Goal: Information Seeking & Learning: Find specific fact

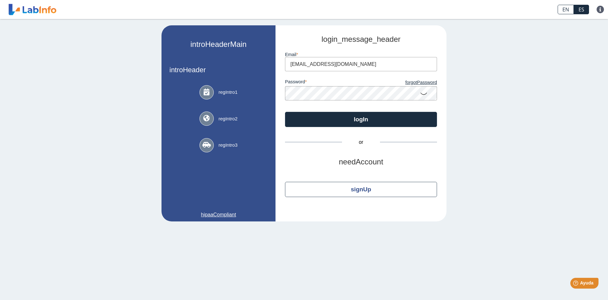
type input "[EMAIL_ADDRESS][DOMAIN_NAME]"
click at [285, 112] on button "logIn" at bounding box center [361, 119] width 152 height 15
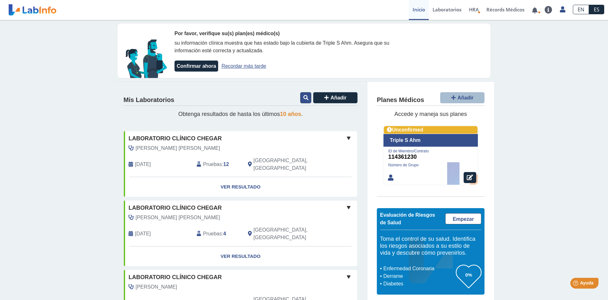
click at [304, 99] on icon at bounding box center [306, 97] width 5 height 5
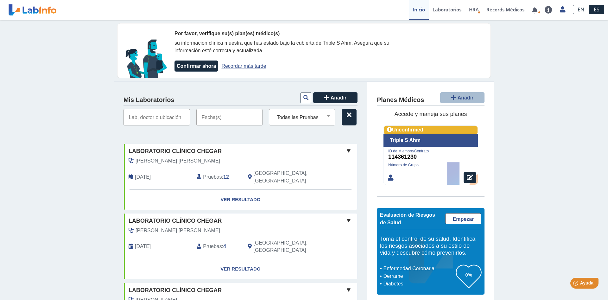
click at [162, 120] on input "text" at bounding box center [157, 117] width 67 height 16
type input "[PERSON_NAME]"
click at [211, 118] on input "text" at bounding box center [229, 117] width 67 height 16
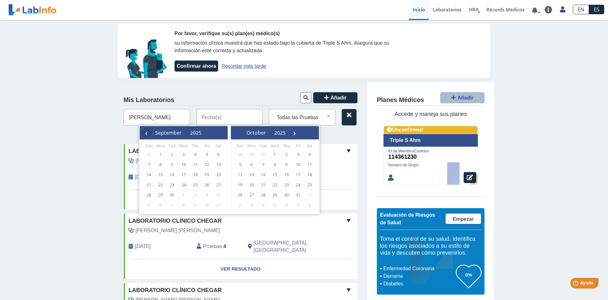
click at [148, 133] on span "‹" at bounding box center [147, 133] width 10 height 10
click at [195, 195] on span "28" at bounding box center [195, 195] width 10 height 10
click at [252, 154] on span "1" at bounding box center [252, 154] width 10 height 10
type input "[DATE] - [DATE]"
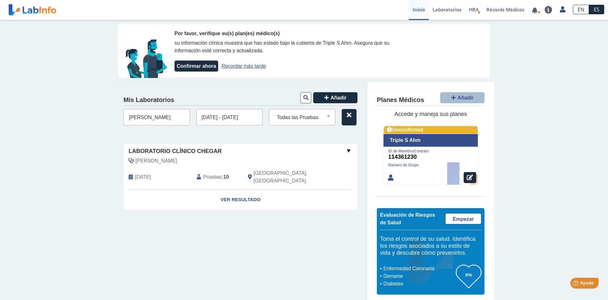
click at [160, 118] on input "[PERSON_NAME]" at bounding box center [157, 117] width 67 height 16
click at [165, 119] on input "[PERSON_NAME]" at bounding box center [157, 117] width 67 height 16
type input "f"
click at [212, 119] on input "[DATE] - [DATE]" at bounding box center [229, 117] width 67 height 16
click at [212, 117] on input "[DATE] - [DATE]" at bounding box center [229, 117] width 67 height 16
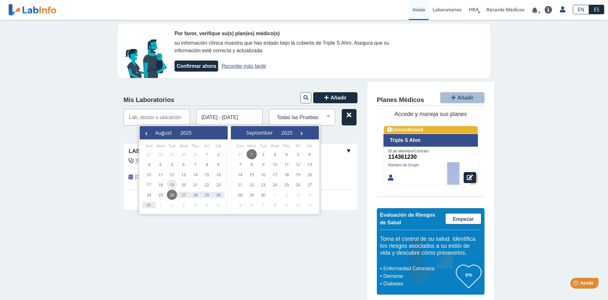
click at [173, 187] on span "19" at bounding box center [172, 185] width 10 height 10
click at [173, 185] on span "19" at bounding box center [172, 185] width 10 height 10
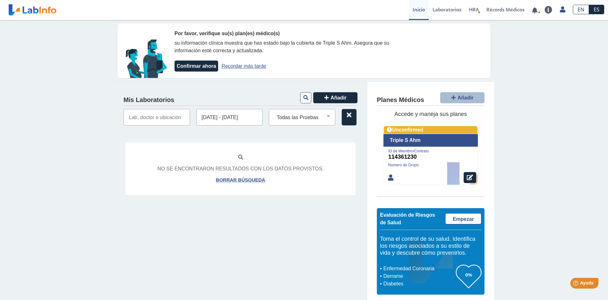
click at [239, 115] on input "[DATE] - [DATE]" at bounding box center [229, 117] width 67 height 16
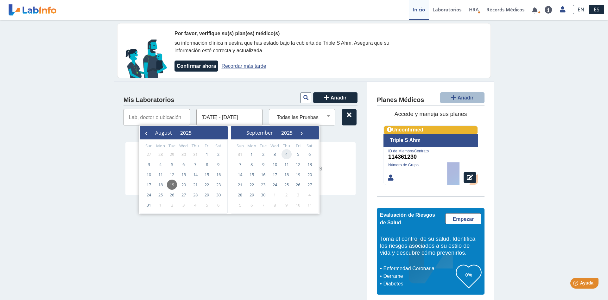
click at [289, 157] on span "4" at bounding box center [287, 154] width 10 height 10
click at [182, 154] on span "3" at bounding box center [184, 154] width 10 height 10
click at [237, 119] on input "[DATE] - [DATE]" at bounding box center [229, 117] width 67 height 16
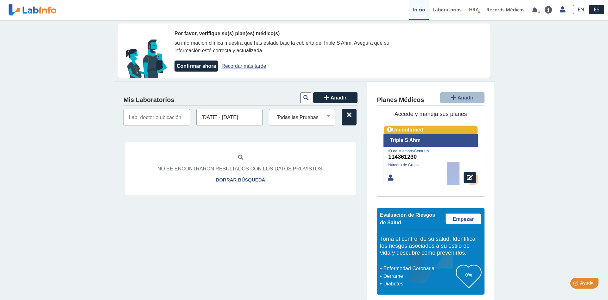
click at [210, 119] on input "[DATE] - [DATE]" at bounding box center [229, 117] width 67 height 16
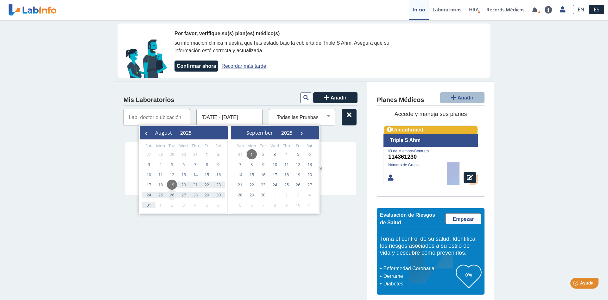
click at [171, 196] on span "26" at bounding box center [172, 195] width 10 height 10
click at [149, 206] on span "31" at bounding box center [149, 205] width 10 height 10
type input "[DATE] - [DATE]"
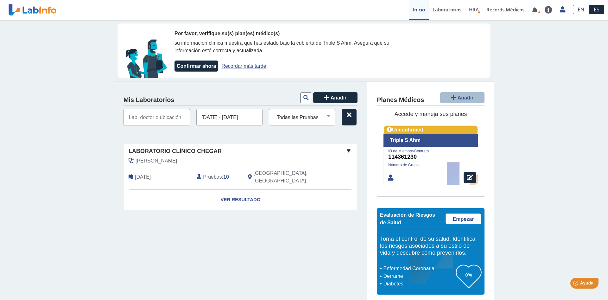
click at [243, 119] on input "[DATE] - [DATE]" at bounding box center [229, 117] width 67 height 16
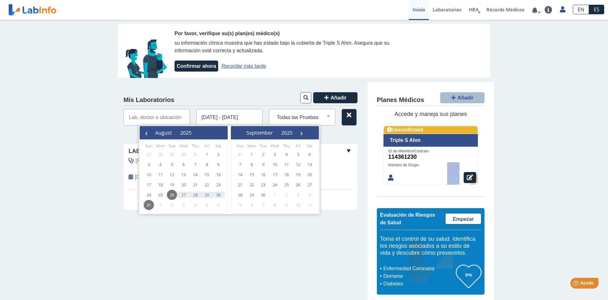
drag, startPoint x: 258, startPoint y: 116, endPoint x: 187, endPoint y: 117, distance: 71.0
click at [196, 117] on input "[DATE] - [DATE]" at bounding box center [229, 117] width 67 height 16
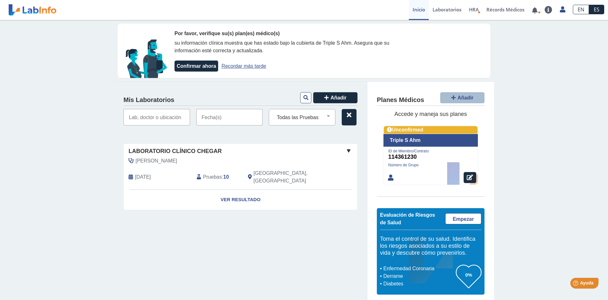
click at [164, 119] on input "text" at bounding box center [157, 117] width 67 height 16
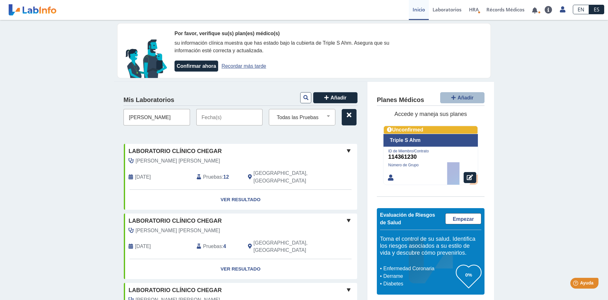
type input "[PERSON_NAME]"
drag, startPoint x: 157, startPoint y: 117, endPoint x: 100, endPoint y: 124, distance: 57.5
click at [124, 124] on input "[PERSON_NAME]" at bounding box center [157, 117] width 67 height 16
click at [274, 113] on select "Todas las Pruebas (w)-cbc (w)-cmp (w)-glycohemoglobin (hg a1c) (w)-[MEDICAL_DAT…" at bounding box center [304, 117] width 61 height 8
click option "Todas las Pruebas" at bounding box center [0, 0] width 0 height 0
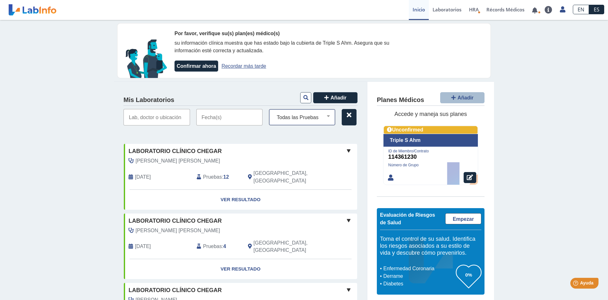
click at [274, 113] on select "Todas las Pruebas (w)-cbc (w)-cmp (w)-glycohemoglobin (hg a1c) (w)-[MEDICAL_DAT…" at bounding box center [304, 117] width 61 height 8
select select "(w)-renal profile"
click option "(w)-renal profile" at bounding box center [0, 0] width 0 height 0
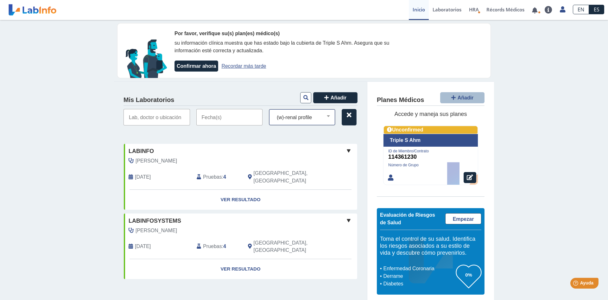
click at [274, 113] on select "Todas las Pruebas (w)-cbc (w)-cmp (w)-glycohemoglobin (hg a1c) (w)-[MEDICAL_DAT…" at bounding box center [304, 117] width 61 height 8
select select
click option "Todas las Pruebas" at bounding box center [0, 0] width 0 height 0
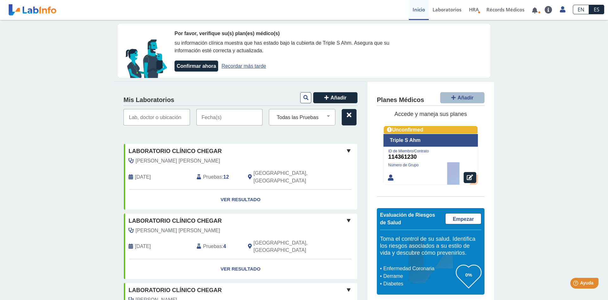
click at [210, 119] on input "text" at bounding box center [229, 117] width 67 height 16
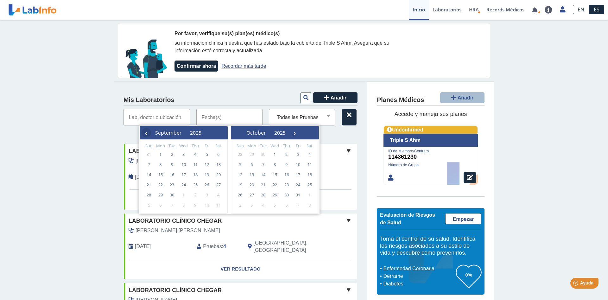
click at [148, 132] on span "‹" at bounding box center [147, 133] width 10 height 10
click at [250, 152] on span "1" at bounding box center [252, 154] width 10 height 10
click at [183, 155] on span "3" at bounding box center [184, 154] width 10 height 10
type input "[DATE] - [DATE]"
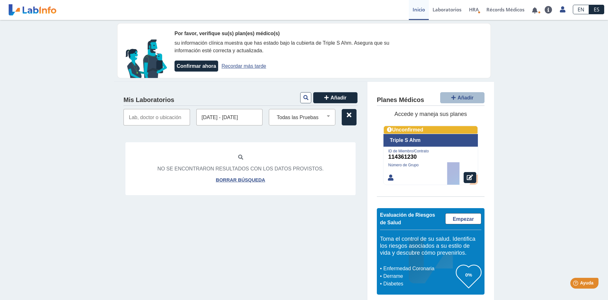
click at [206, 118] on input "[DATE] - [DATE]" at bounding box center [229, 117] width 67 height 16
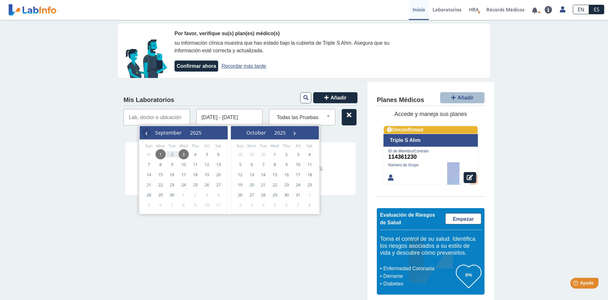
click at [147, 134] on span "‹" at bounding box center [147, 133] width 10 height 10
click at [217, 195] on span "30" at bounding box center [219, 195] width 10 height 10
click at [208, 196] on span "29" at bounding box center [207, 195] width 10 height 10
click at [310, 247] on div "Mis Laboratorios Añadir [DATE] - [DATE] Todas las Pruebas (w)-cbc (w)-cmp (w)-g…" at bounding box center [240, 193] width 253 height 222
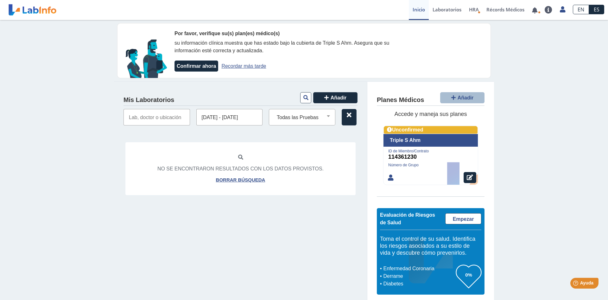
click at [129, 119] on input "text" at bounding box center [157, 117] width 67 height 16
drag, startPoint x: 260, startPoint y: 119, endPoint x: 190, endPoint y: 118, distance: 69.4
click at [196, 117] on input "[DATE] - [DATE]" at bounding box center [229, 117] width 67 height 16
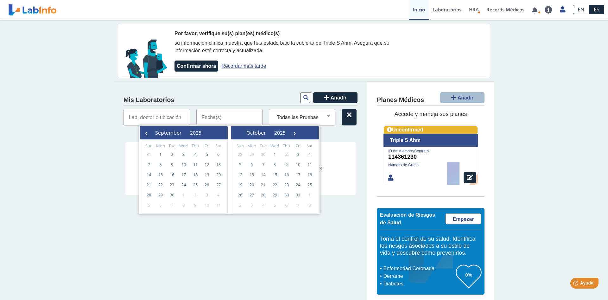
click at [157, 119] on input "text" at bounding box center [157, 117] width 67 height 16
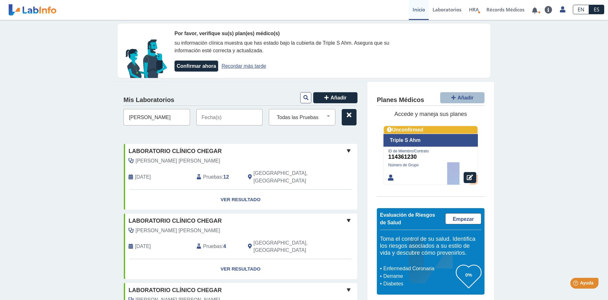
type input "[PERSON_NAME]"
